Goal: Use online tool/utility: Utilize a website feature to perform a specific function

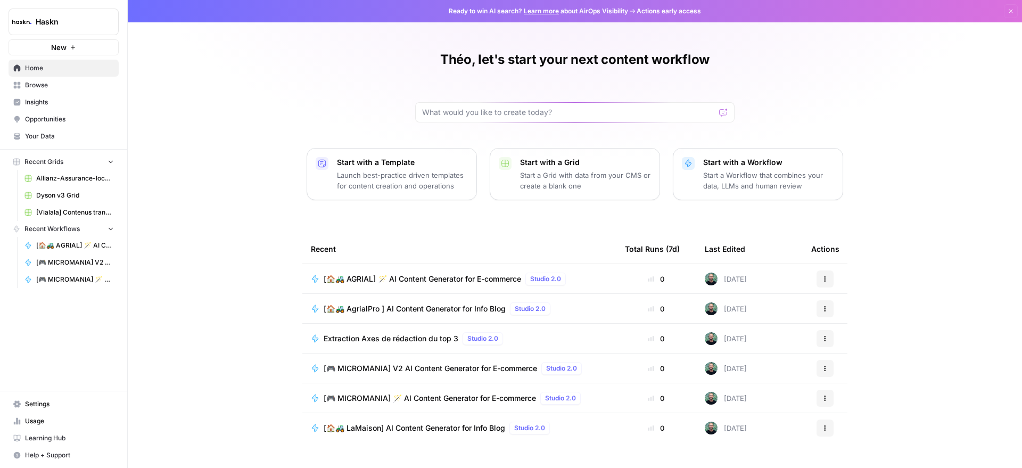
click at [58, 85] on span "Browse" at bounding box center [69, 85] width 89 height 10
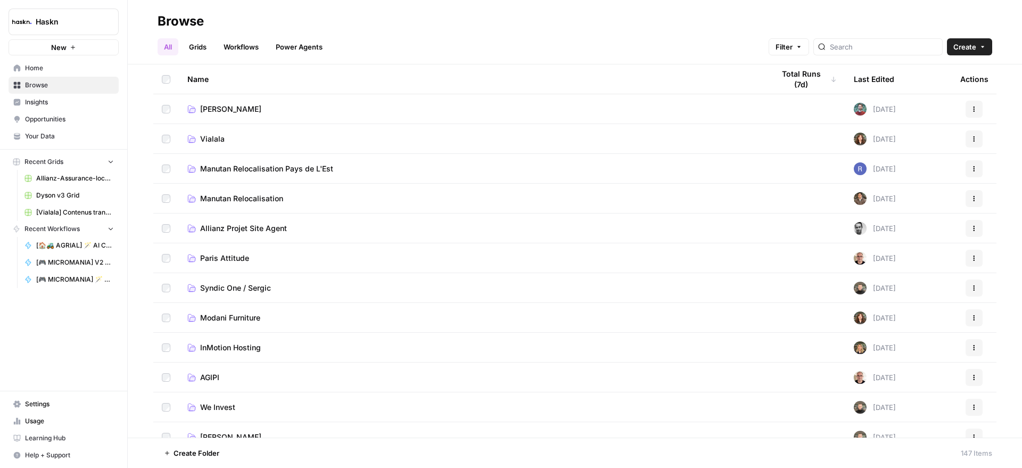
click at [65, 230] on span "Recent Workflows" at bounding box center [51, 229] width 55 height 10
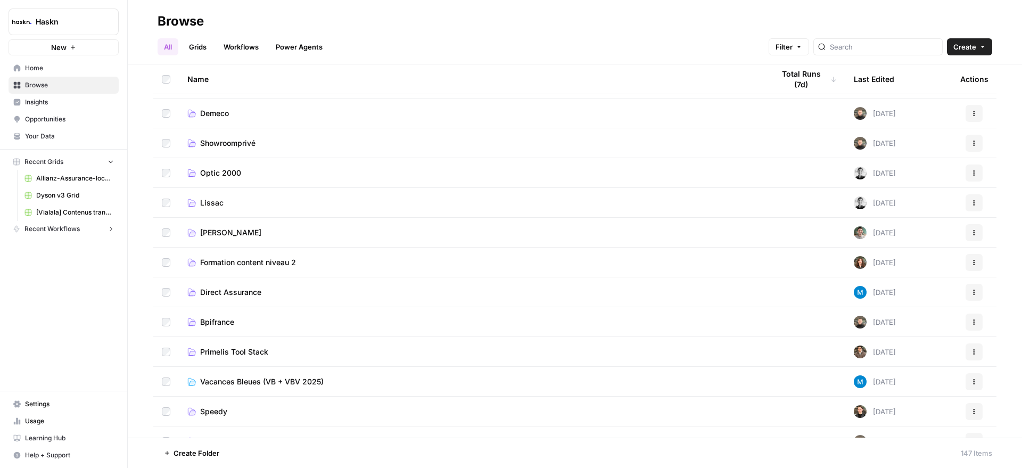
scroll to position [665, 0]
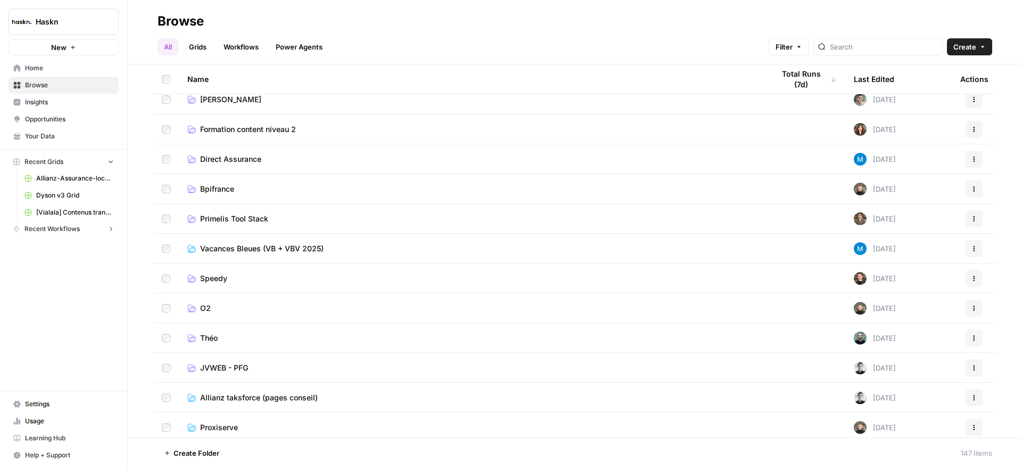
click at [229, 333] on link "Théo" at bounding box center [472, 338] width 570 height 11
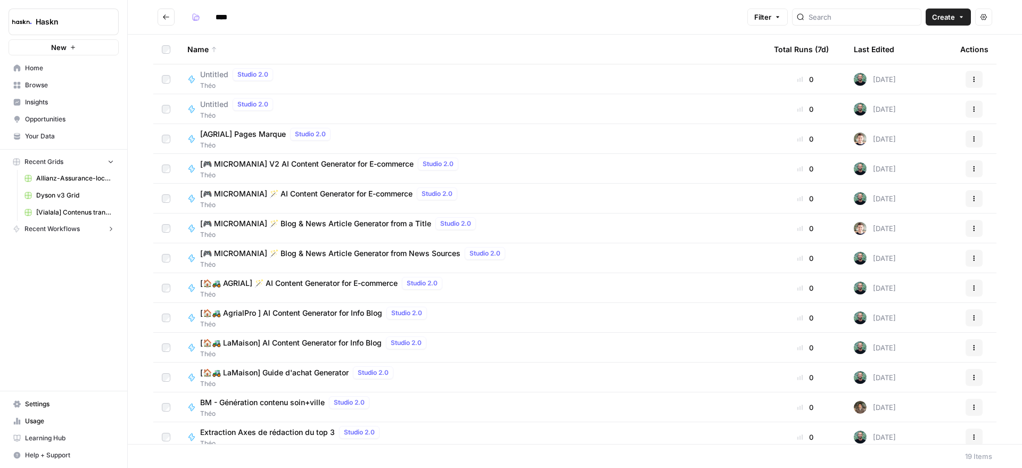
click at [307, 407] on div "BM - Génération contenu soin+ville Studio 2.0" at bounding box center [287, 402] width 174 height 13
